Goal: Complete application form

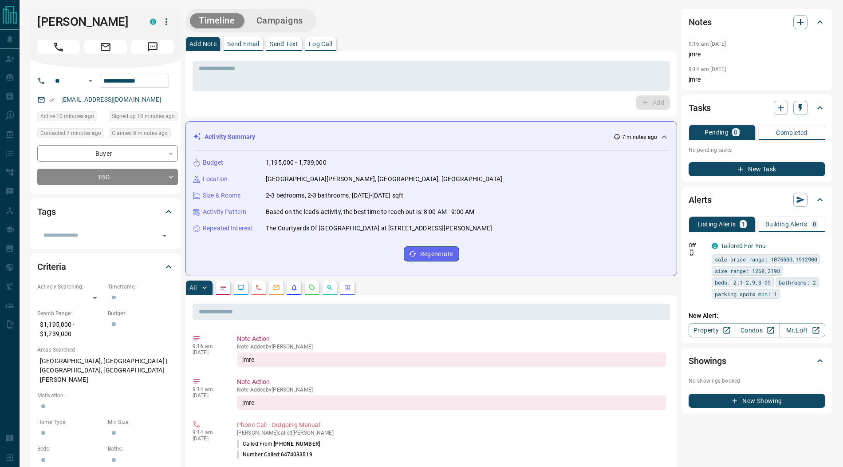
click at [159, 88] on input "**********" at bounding box center [134, 81] width 69 height 14
click at [296, 68] on textarea at bounding box center [431, 76] width 465 height 23
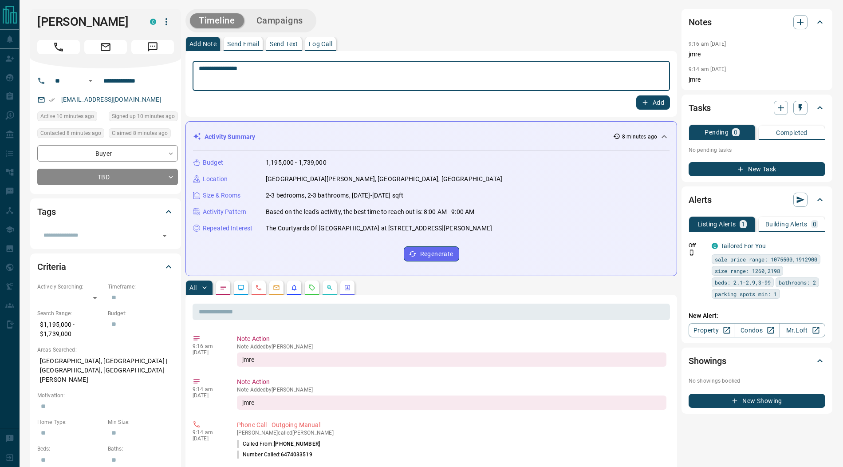
click at [216, 69] on textarea "**********" at bounding box center [431, 76] width 465 height 23
type textarea "**********"
